Goal: Task Accomplishment & Management: Manage account settings

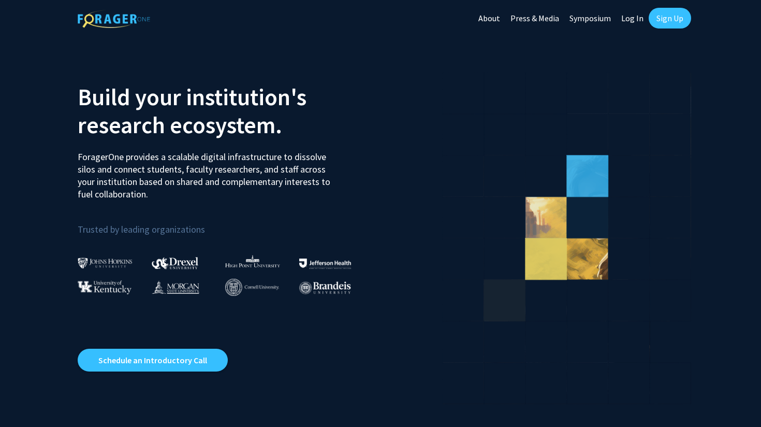
click at [630, 21] on link "Log In" at bounding box center [632, 18] width 33 height 36
select select
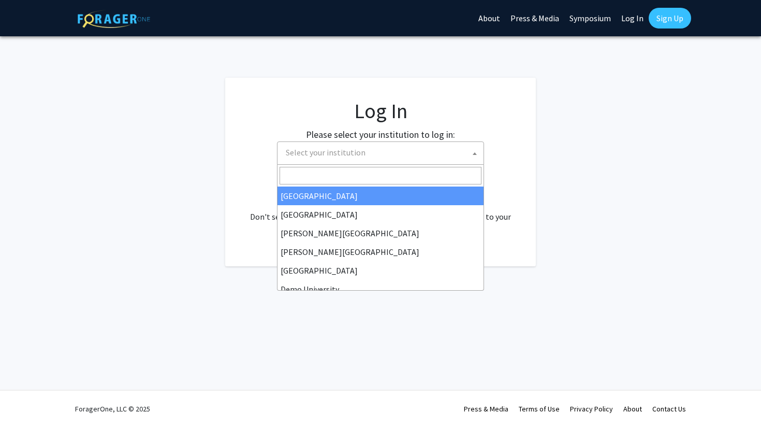
click at [340, 153] on span "Select your institution" at bounding box center [326, 152] width 80 height 10
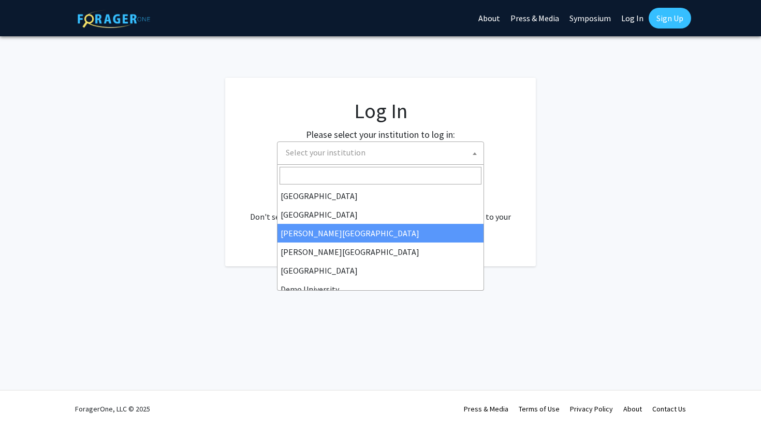
scroll to position [37, 0]
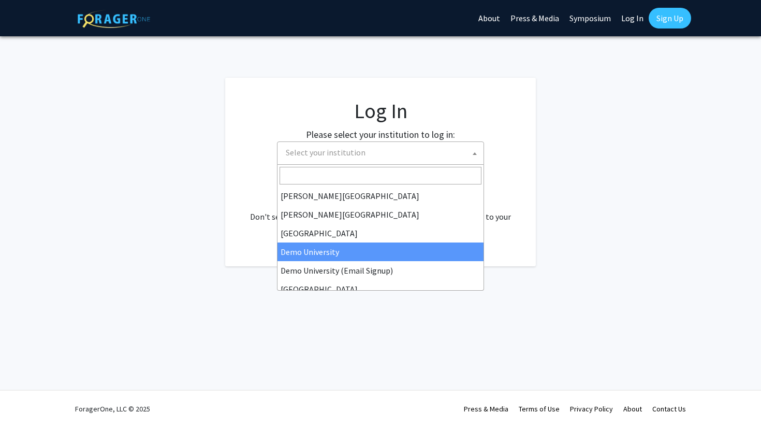
select select "8"
